Goal: Find contact information: Find contact information

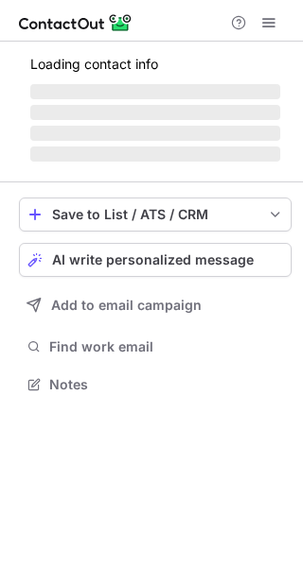
scroll to position [395, 303]
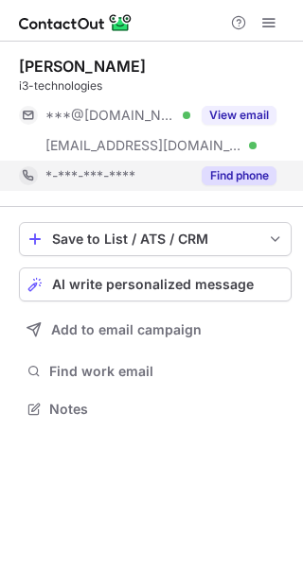
click at [247, 177] on button "Find phone" at bounding box center [238, 175] width 75 height 19
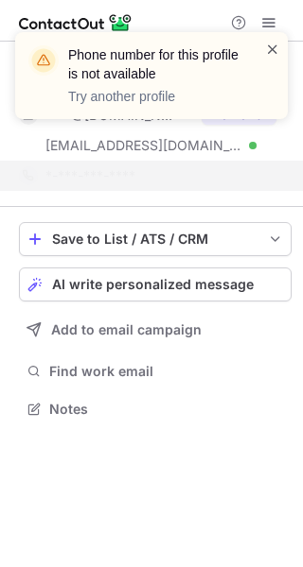
click at [265, 52] on span at bounding box center [272, 49] width 15 height 19
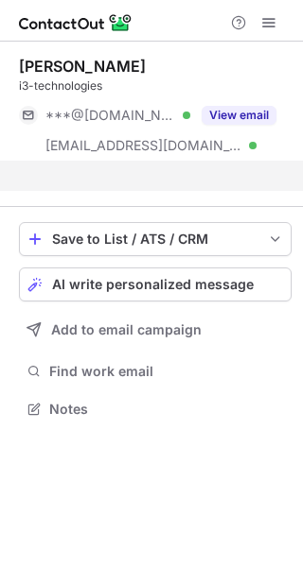
scroll to position [365, 303]
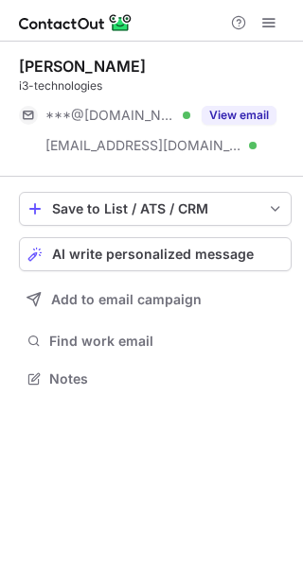
click at [264, 116] on div "Phone number for this profile is not available Try another profile Henry Liu i3…" at bounding box center [151, 283] width 303 height 567
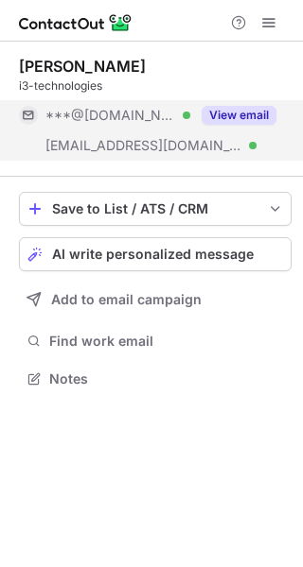
click at [263, 116] on button "View email" at bounding box center [238, 115] width 75 height 19
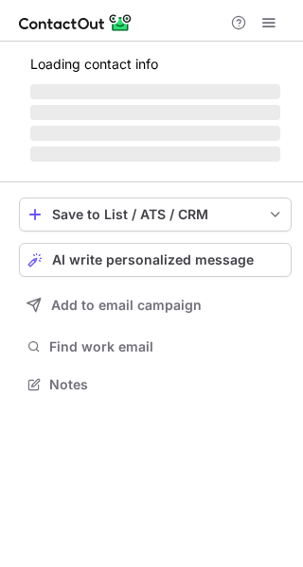
scroll to position [9, 9]
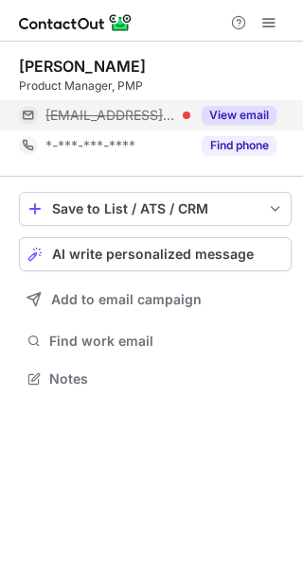
click at [259, 113] on button "View email" at bounding box center [238, 115] width 75 height 19
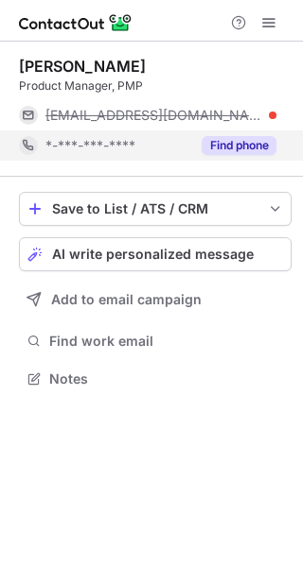
click at [244, 143] on button "Find phone" at bounding box center [238, 145] width 75 height 19
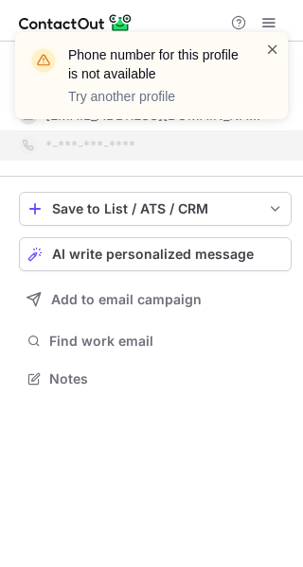
click at [272, 52] on span at bounding box center [272, 49] width 15 height 19
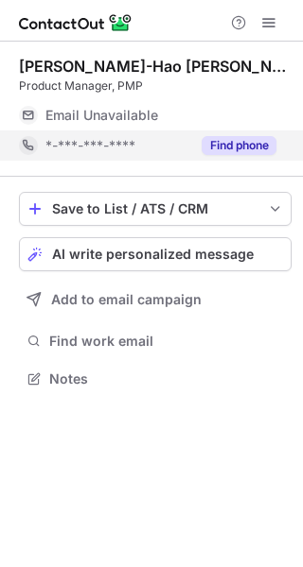
scroll to position [365, 303]
click at [255, 148] on button "Find phone" at bounding box center [238, 145] width 75 height 19
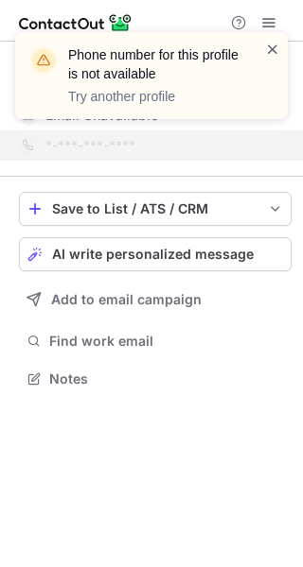
click at [271, 48] on span at bounding box center [272, 49] width 15 height 19
